Goal: Task Accomplishment & Management: Manage account settings

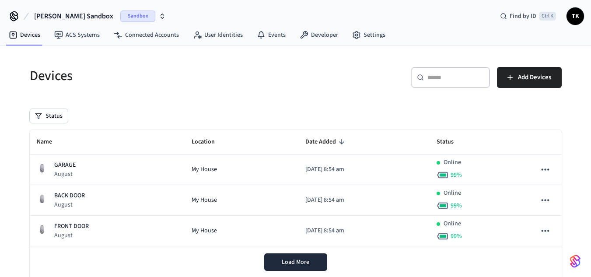
scroll to position [3, 0]
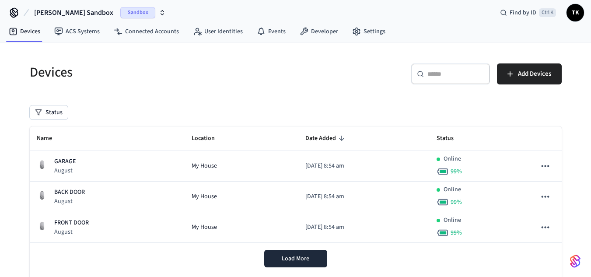
click at [159, 11] on icon "button" at bounding box center [162, 12] width 7 height 7
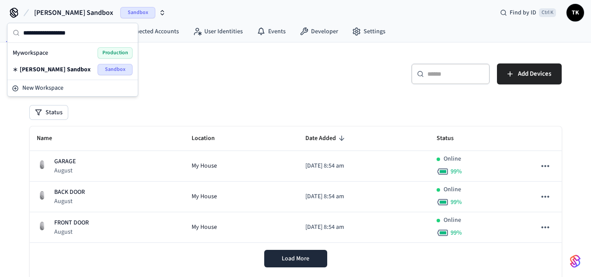
click at [112, 49] on span "Production" at bounding box center [115, 52] width 35 height 11
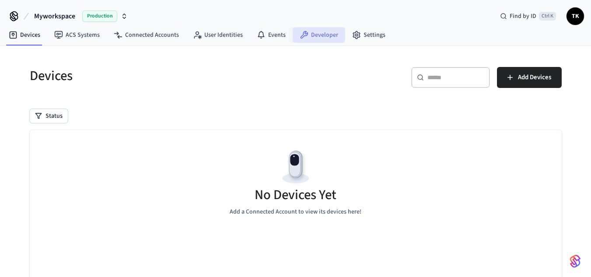
click at [324, 28] on link "Developer" at bounding box center [319, 35] width 52 height 16
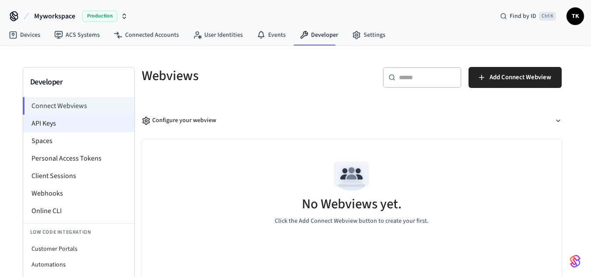
click at [64, 125] on li "API Keys" at bounding box center [78, 123] width 111 height 17
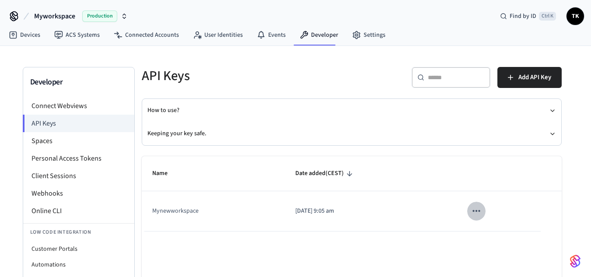
click at [479, 210] on icon "sticky table" at bounding box center [476, 210] width 11 height 11
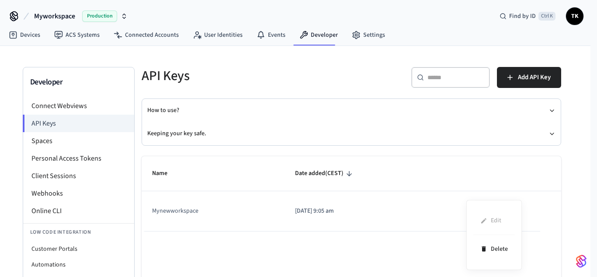
click at [479, 210] on div "Edit Delete" at bounding box center [495, 235] width 56 height 70
click at [490, 223] on ul "Edit Delete" at bounding box center [495, 235] width 42 height 56
click at [162, 214] on div at bounding box center [298, 138] width 597 height 277
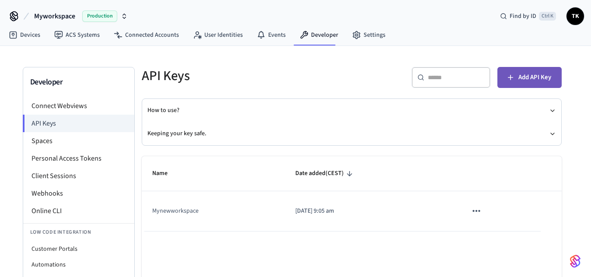
click at [530, 70] on button "Add API Key" at bounding box center [529, 77] width 64 height 21
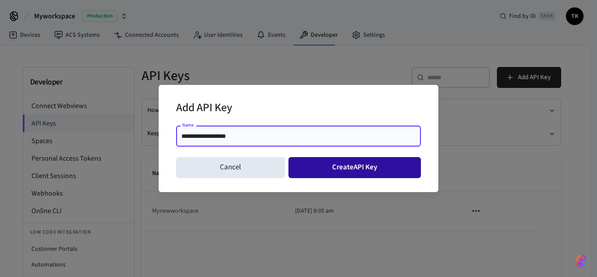
type input "**********"
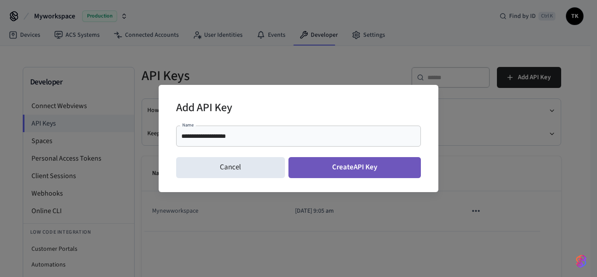
click at [394, 159] on button "Create API Key" at bounding box center [355, 167] width 133 height 21
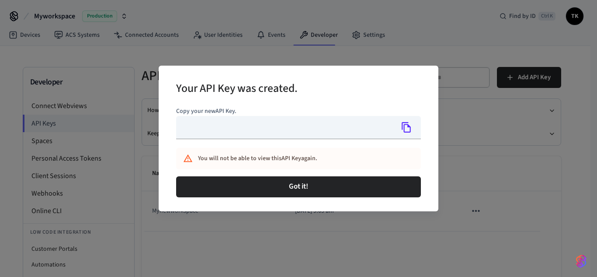
type input "**********"
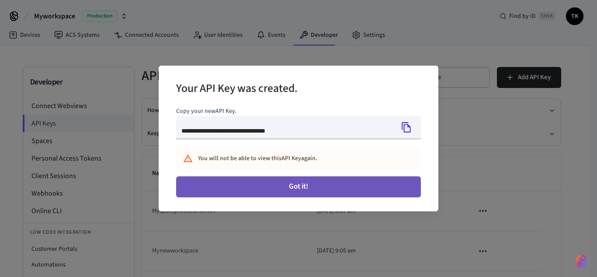
click at [346, 186] on button "Got it!" at bounding box center [298, 186] width 245 height 21
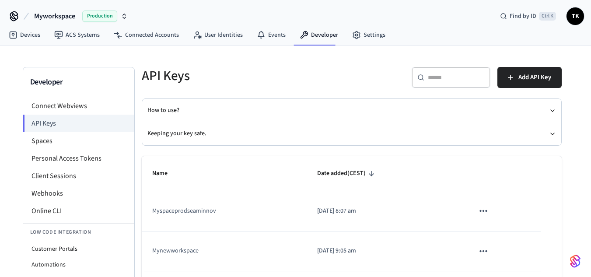
scroll to position [63, 0]
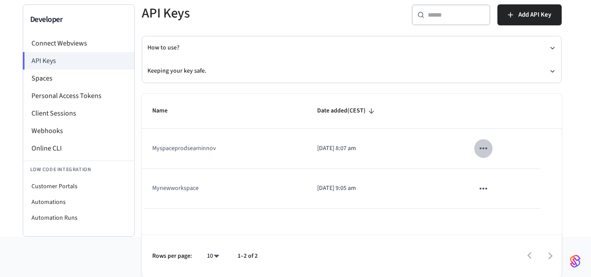
click at [483, 150] on icon "sticky table" at bounding box center [482, 148] width 11 height 11
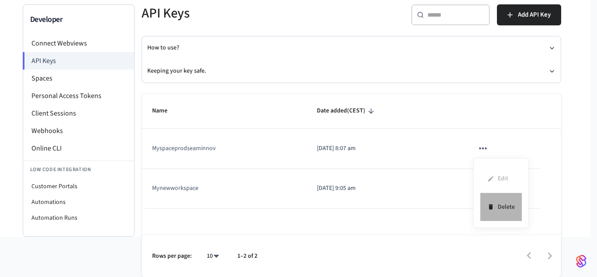
click at [501, 206] on li "Delete" at bounding box center [502, 207] width 42 height 28
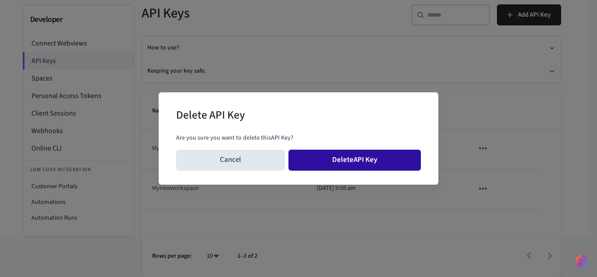
click at [385, 157] on button "Delete API Key" at bounding box center [355, 160] width 133 height 21
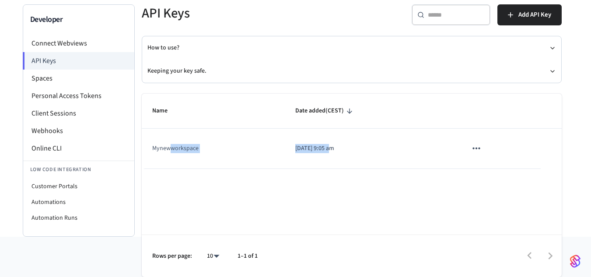
drag, startPoint x: 171, startPoint y: 132, endPoint x: 329, endPoint y: 139, distance: 158.0
click at [329, 139] on tr "Mynewworkspace [DATE] 9:05 am" at bounding box center [352, 149] width 420 height 40
click at [351, 145] on p "[DATE] 9:05 am" at bounding box center [370, 148] width 151 height 9
click at [476, 141] on button "sticky table" at bounding box center [476, 148] width 18 height 18
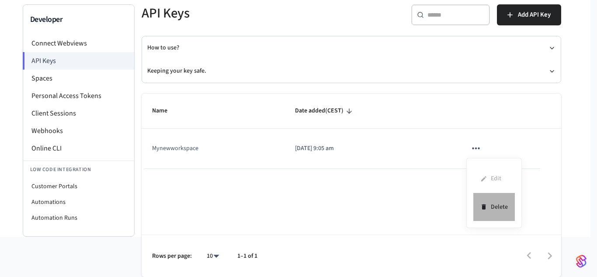
click at [485, 202] on icon at bounding box center [484, 207] width 7 height 14
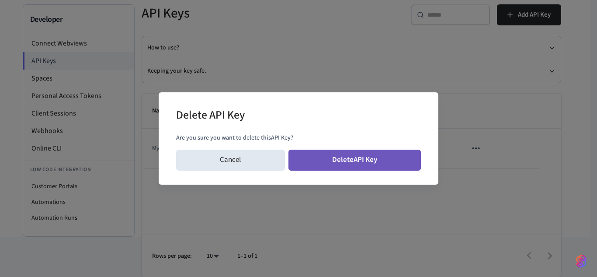
click at [389, 154] on button "Delete API Key" at bounding box center [355, 160] width 133 height 21
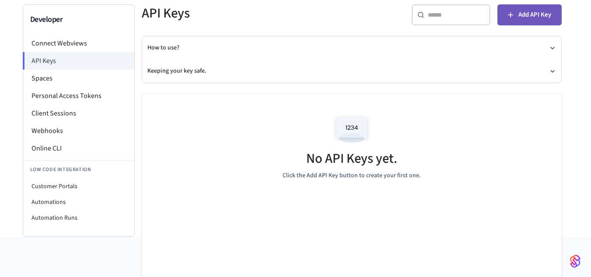
click at [516, 12] on button "Add API Key" at bounding box center [529, 14] width 64 height 21
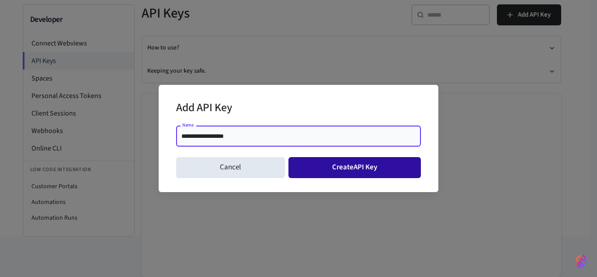
type input "**********"
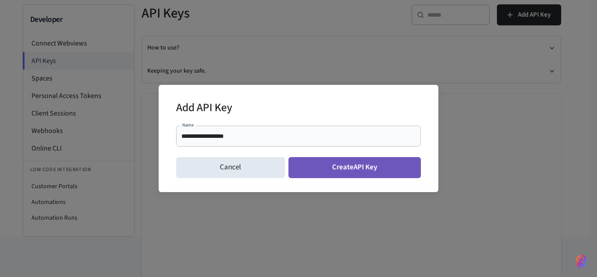
click at [329, 164] on button "Create API Key" at bounding box center [355, 167] width 133 height 21
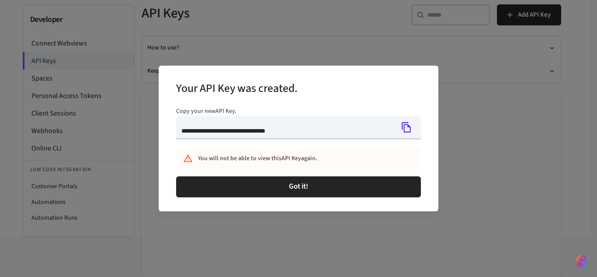
type input "**********"
click at [404, 131] on icon "Copy" at bounding box center [406, 127] width 9 height 10
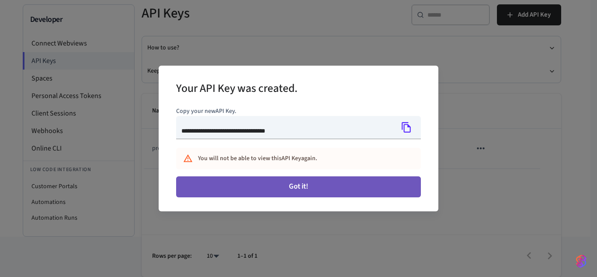
click at [343, 192] on button "Got it!" at bounding box center [298, 186] width 245 height 21
